Goal: Use online tool/utility: Utilize a website feature to perform a specific function

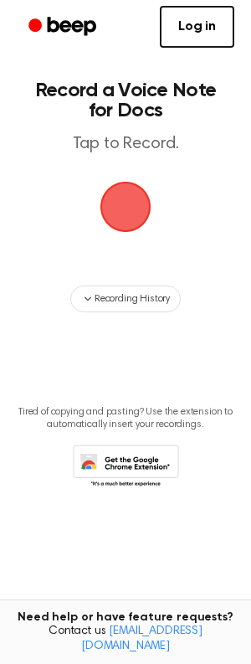
click at [118, 214] on span "button" at bounding box center [125, 207] width 47 height 47
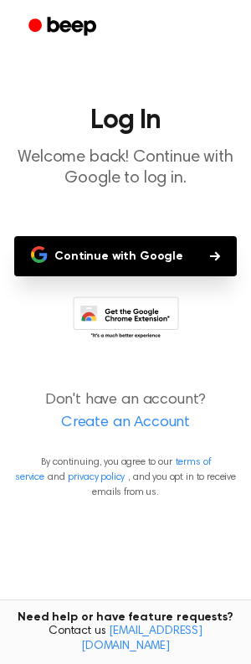
click at [101, 261] on button "Continue with Google" at bounding box center [125, 256] width 223 height 40
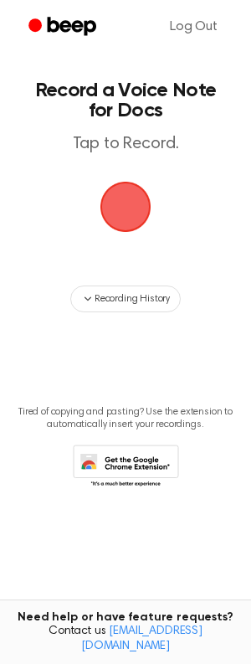
click at [127, 209] on span "button" at bounding box center [125, 207] width 47 height 47
click at [131, 191] on span "button" at bounding box center [125, 207] width 47 height 47
click at [122, 198] on span "button" at bounding box center [125, 207] width 47 height 47
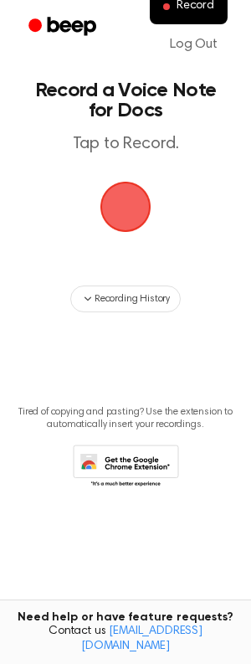
click at [140, 213] on span "button" at bounding box center [125, 207] width 47 height 47
click at [127, 210] on span "button" at bounding box center [125, 207] width 47 height 47
click at [130, 192] on span "button" at bounding box center [125, 207] width 47 height 47
click at [130, 213] on span "button" at bounding box center [125, 207] width 47 height 47
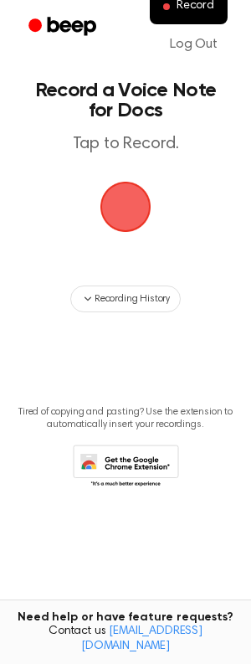
click at [128, 214] on span "button" at bounding box center [125, 207] width 47 height 47
click at [127, 206] on span "button" at bounding box center [125, 207] width 47 height 47
click at [191, 10] on span "Record" at bounding box center [196, 6] width 38 height 15
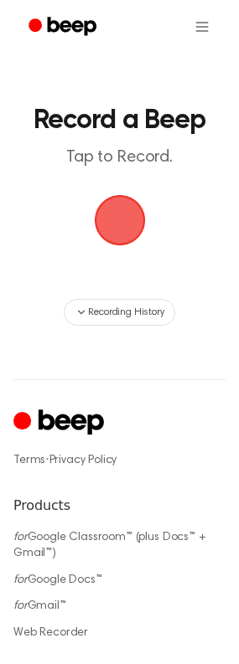
click at [130, 225] on span "button" at bounding box center [119, 220] width 47 height 47
click at [114, 223] on span "button" at bounding box center [119, 220] width 47 height 47
click at [121, 235] on span "button" at bounding box center [119, 220] width 47 height 47
